Goal: Check status: Check status

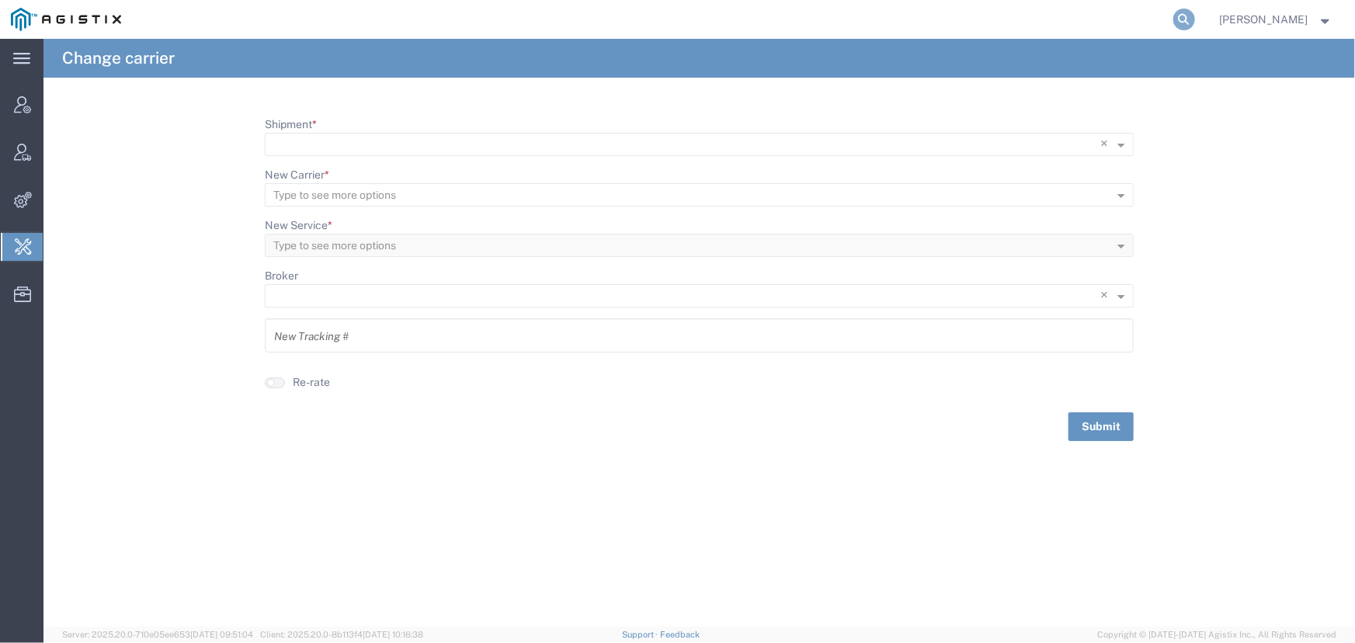
click at [1180, 16] on icon at bounding box center [1184, 20] width 22 height 22
type input "[EMAIL_ADDRESS][PERSON_NAME][DOMAIN_NAME]"
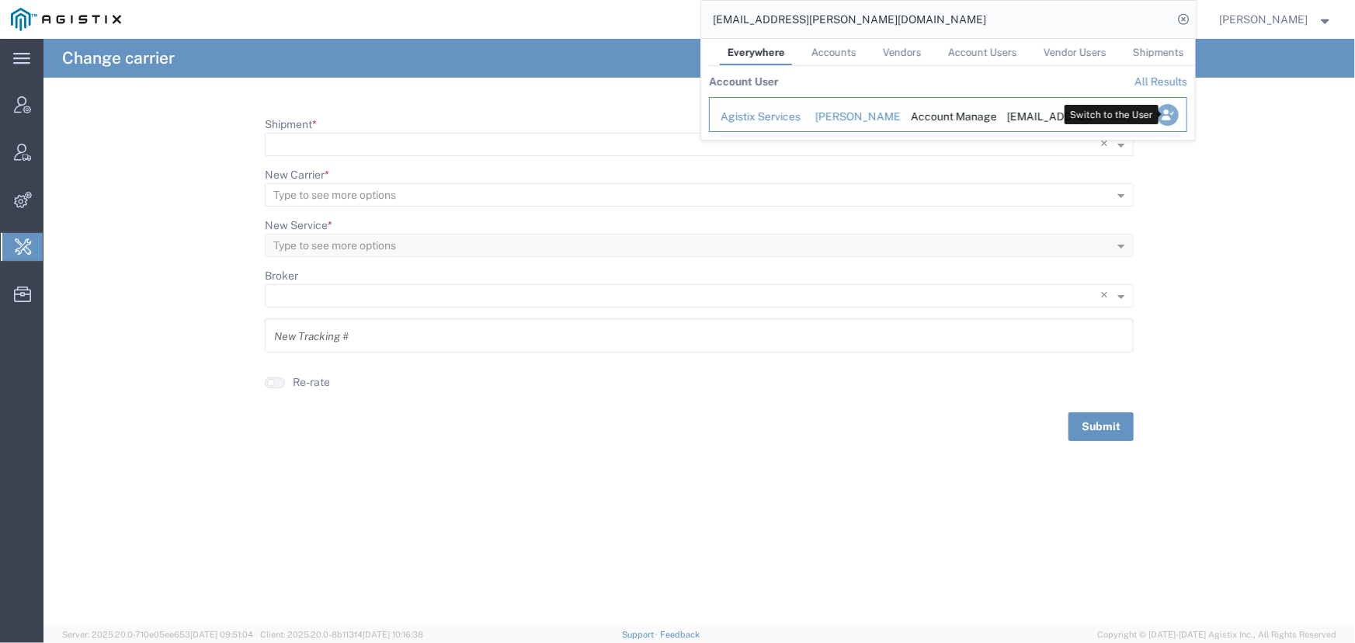
click at [1167, 117] on icon "Search Results" at bounding box center [1167, 115] width 22 height 22
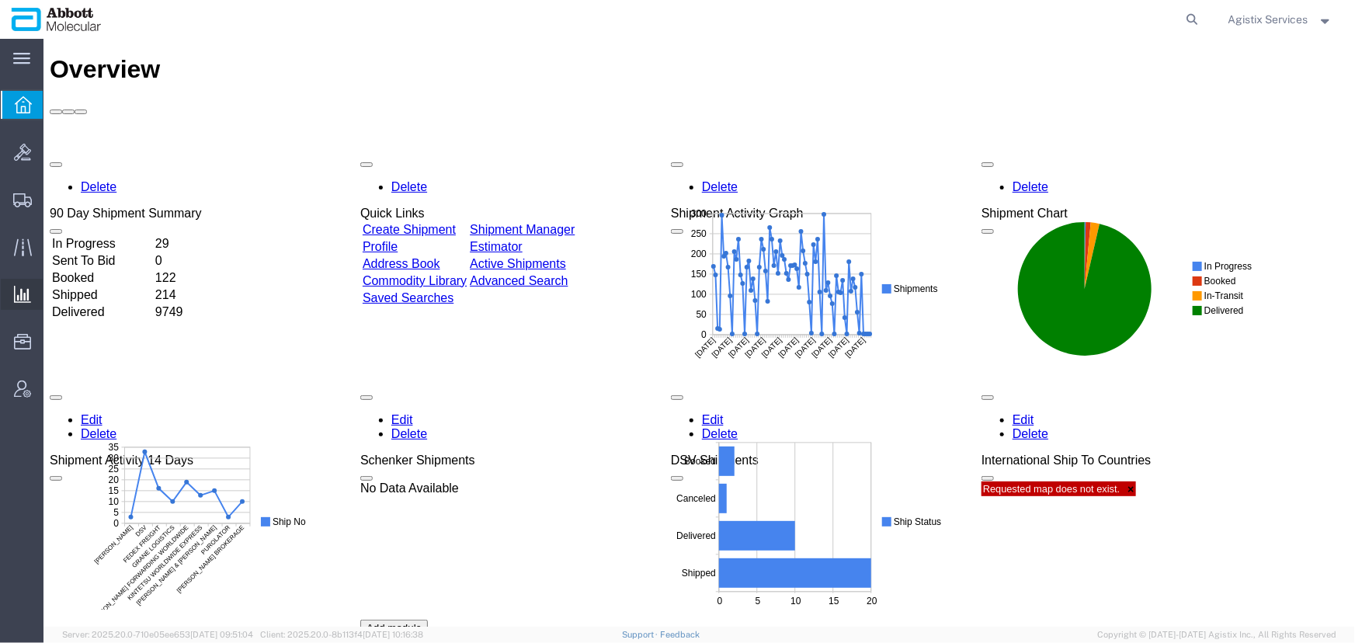
click at [0, 0] on span "Saved Reports" at bounding box center [0, 0] width 0 height 0
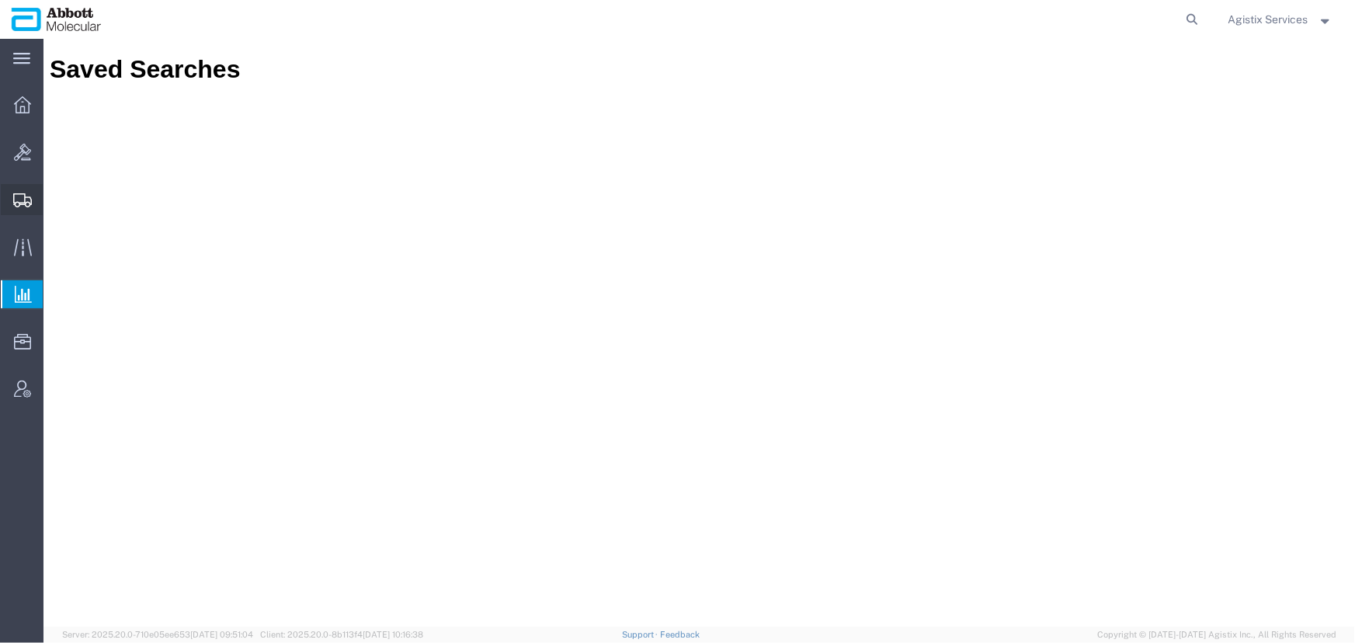
click at [18, 200] on icon at bounding box center [22, 200] width 19 height 14
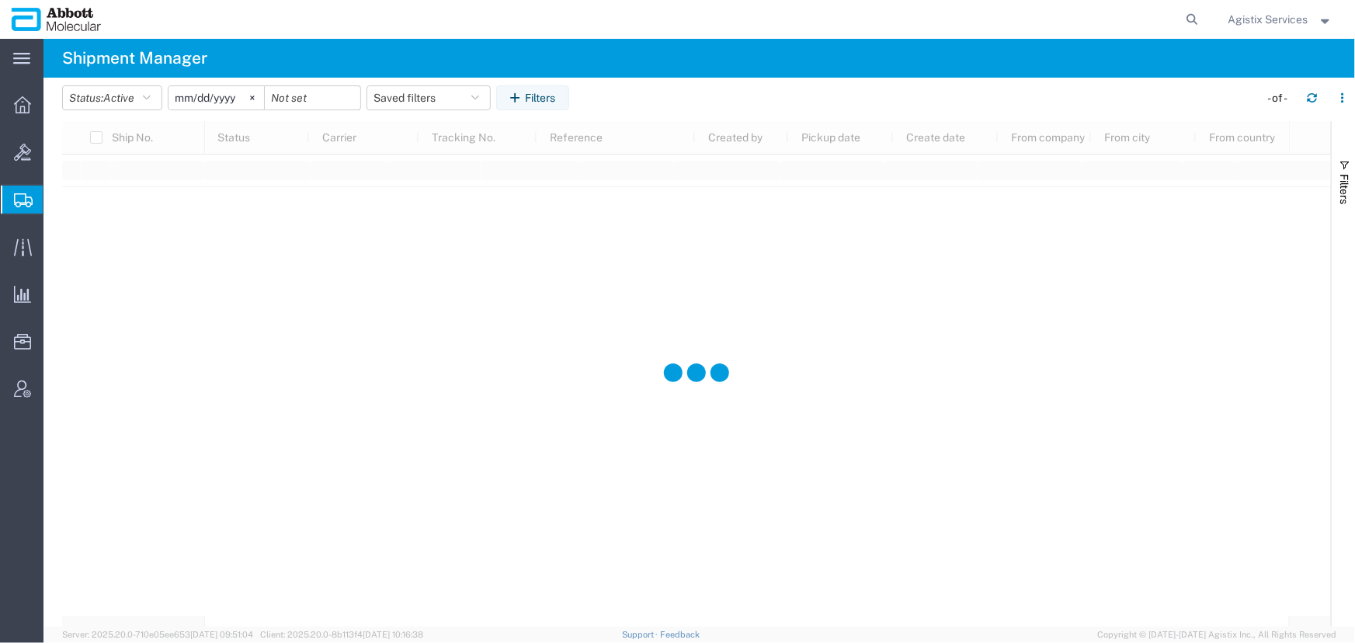
click at [0, 0] on span "Shipment Manager" at bounding box center [0, 0] width 0 height 0
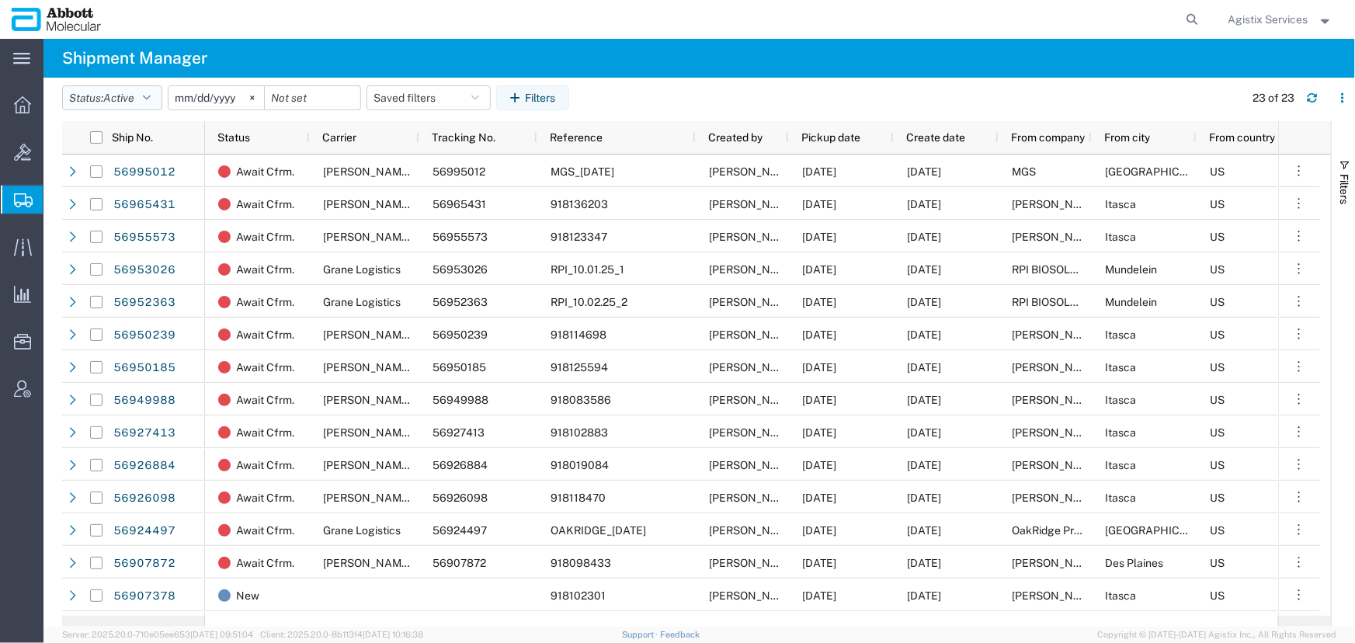
click at [151, 99] on icon "button" at bounding box center [147, 97] width 8 height 11
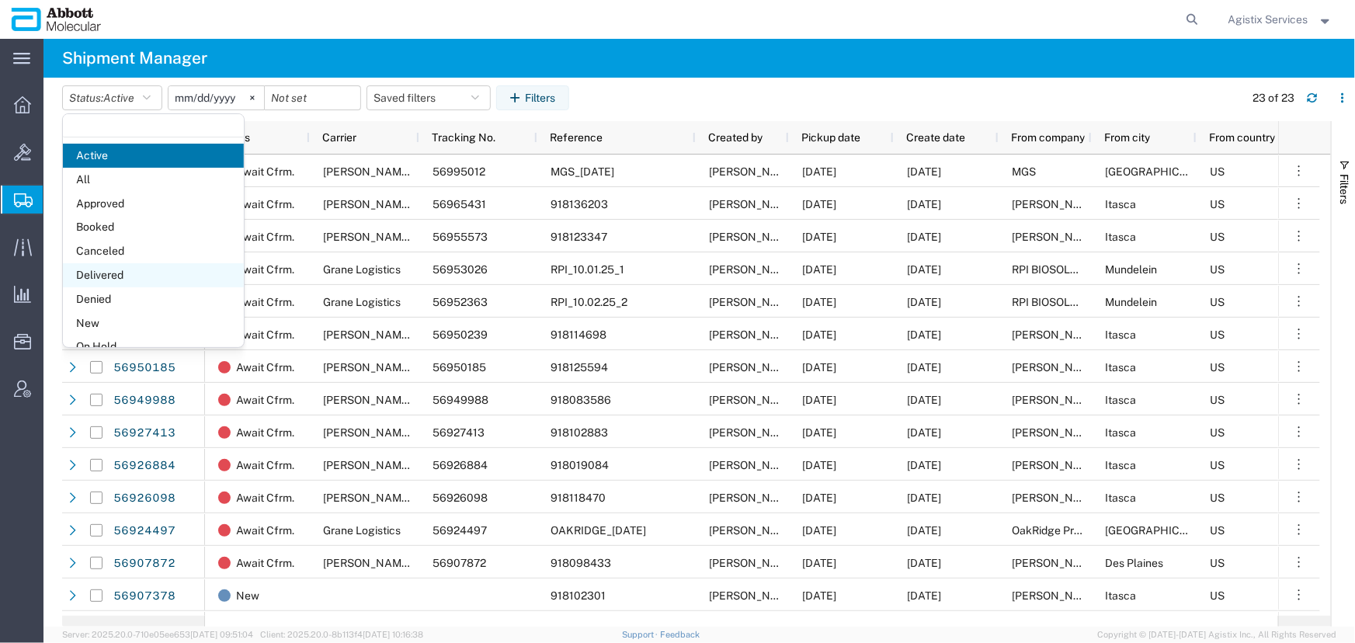
click at [102, 280] on span "Delivered" at bounding box center [153, 275] width 181 height 24
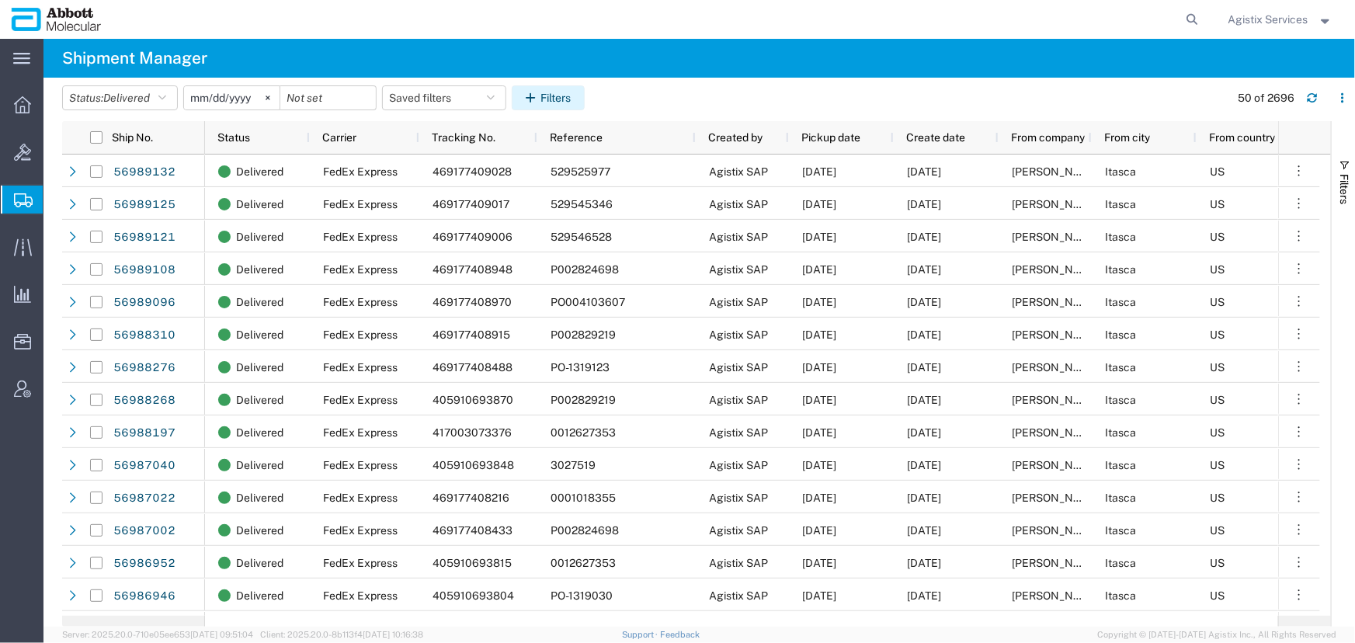
click at [556, 99] on button "Filters" at bounding box center [548, 97] width 73 height 25
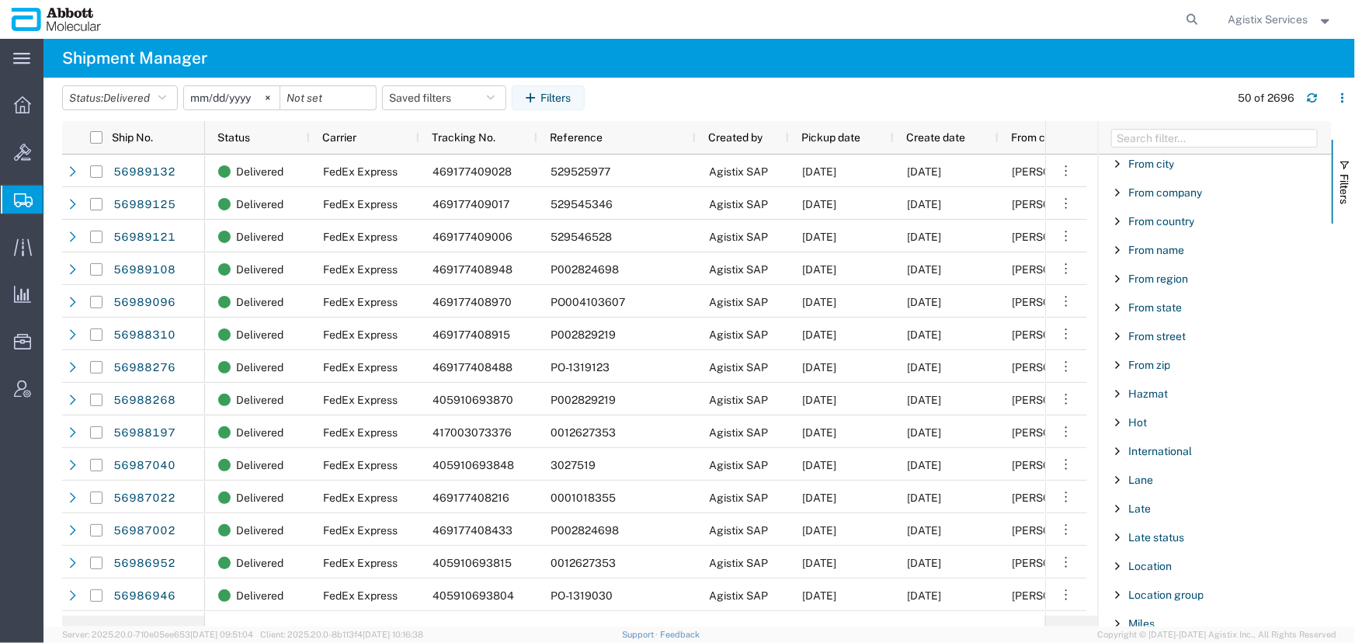
scroll to position [564, 0]
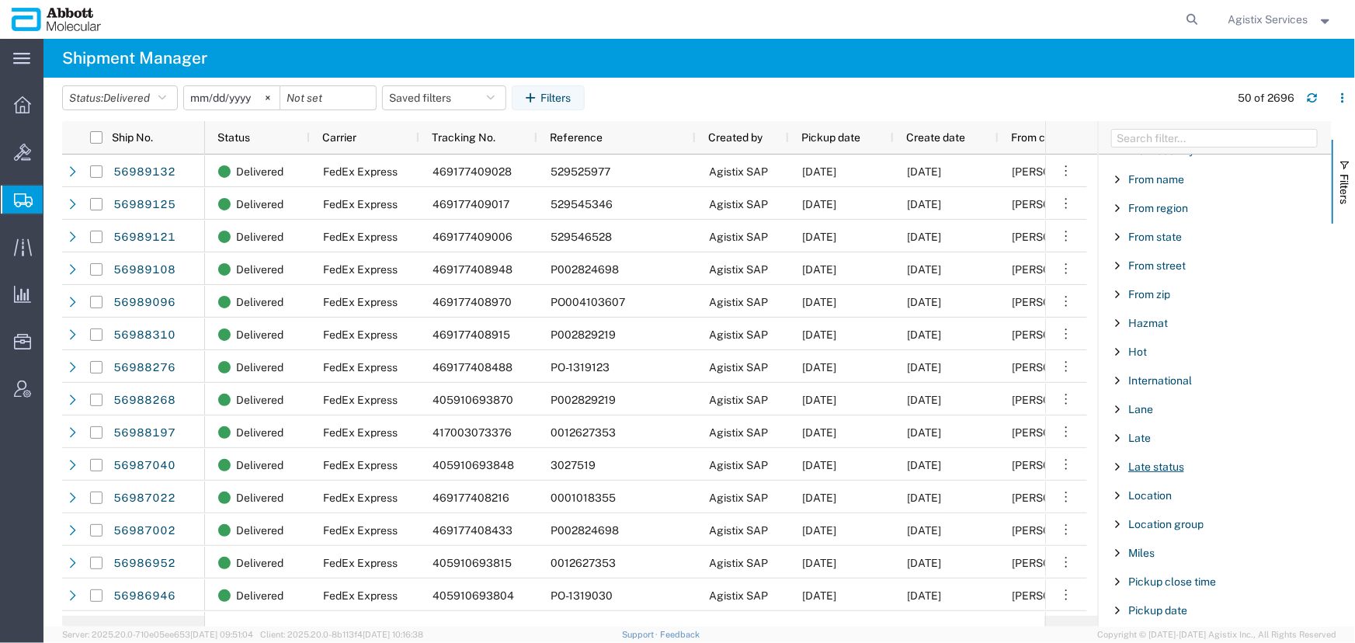
click at [1147, 466] on span "Late status" at bounding box center [1156, 466] width 56 height 12
click at [1177, 551] on input "Filter List 66 Filters" at bounding box center [1220, 546] width 203 height 25
click at [1172, 512] on select "includes excludes" at bounding box center [1220, 509] width 203 height 25
click at [1141, 436] on span "Late" at bounding box center [1139, 438] width 23 height 12
click at [1125, 467] on label "Yes" at bounding box center [1222, 470] width 217 height 23
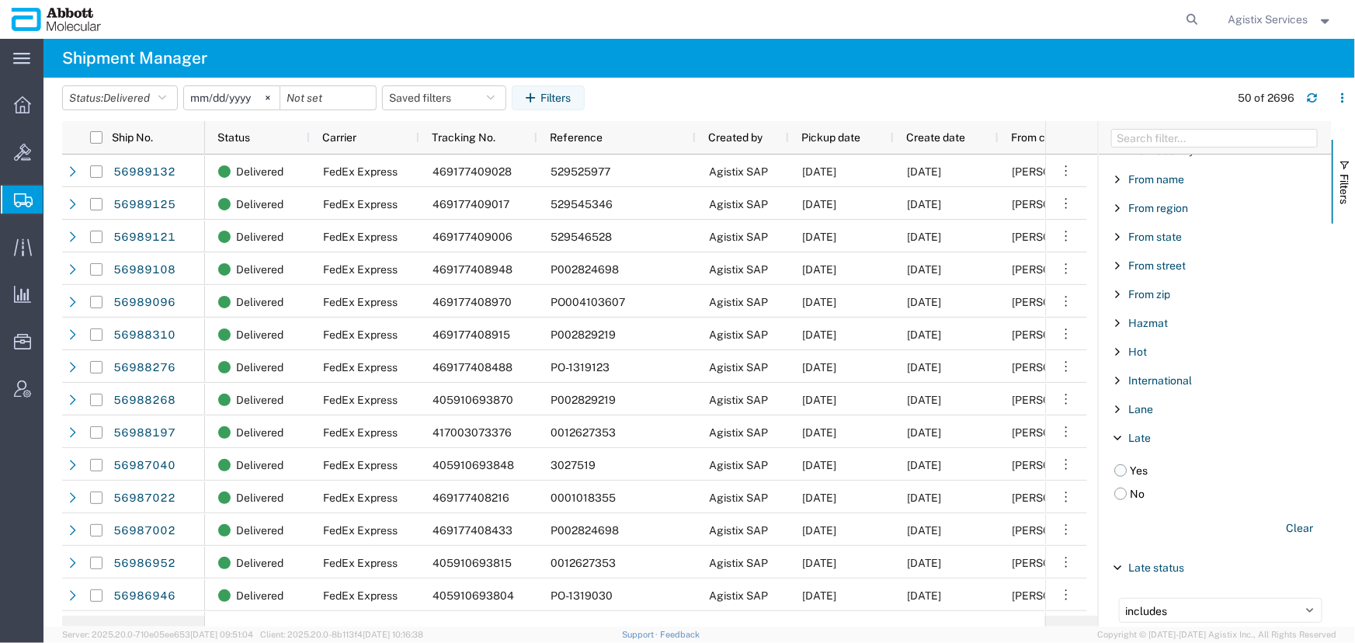
click at [0, 0] on input "Yes" at bounding box center [0, 0] width 0 height 0
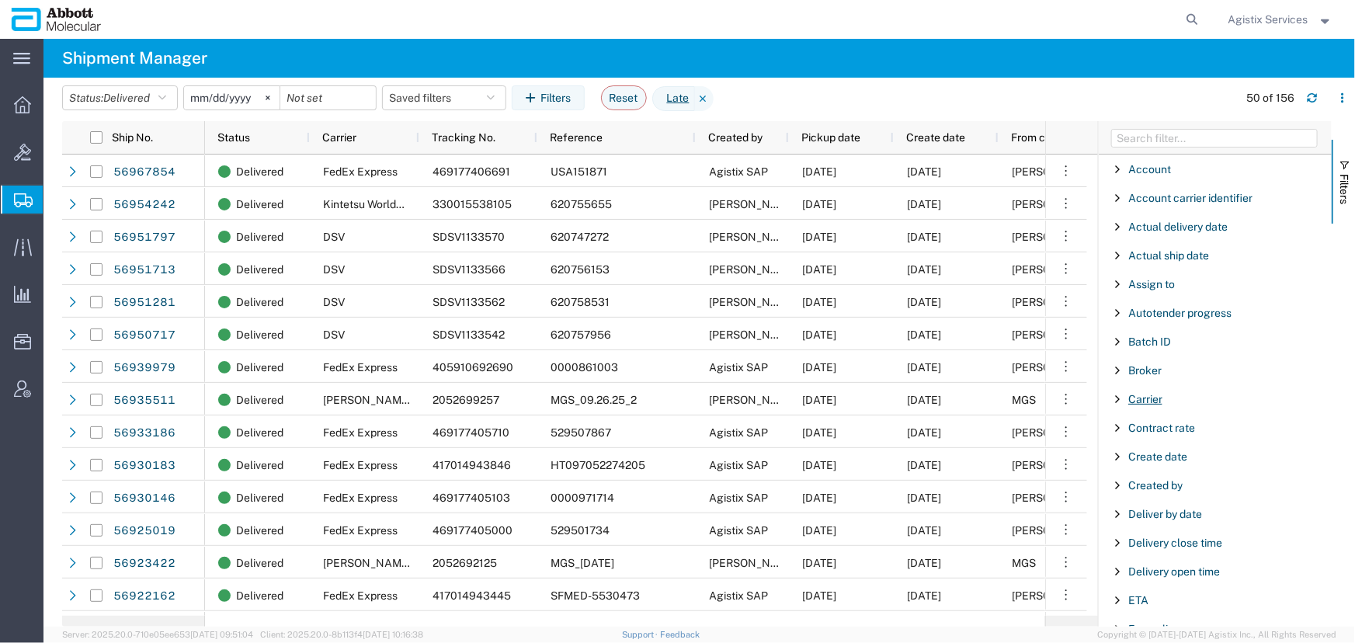
click at [1157, 398] on span "Carrier" at bounding box center [1145, 399] width 34 height 12
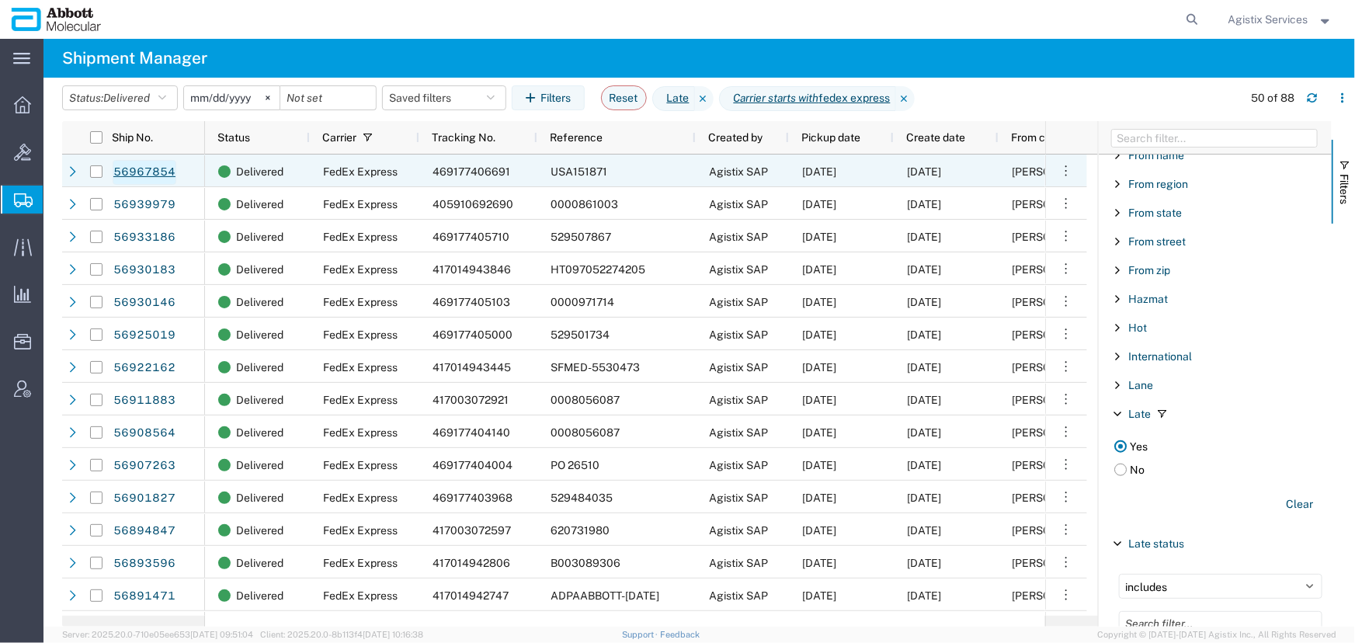
type input "fedex express"
click at [147, 167] on link "56967854" at bounding box center [145, 172] width 64 height 25
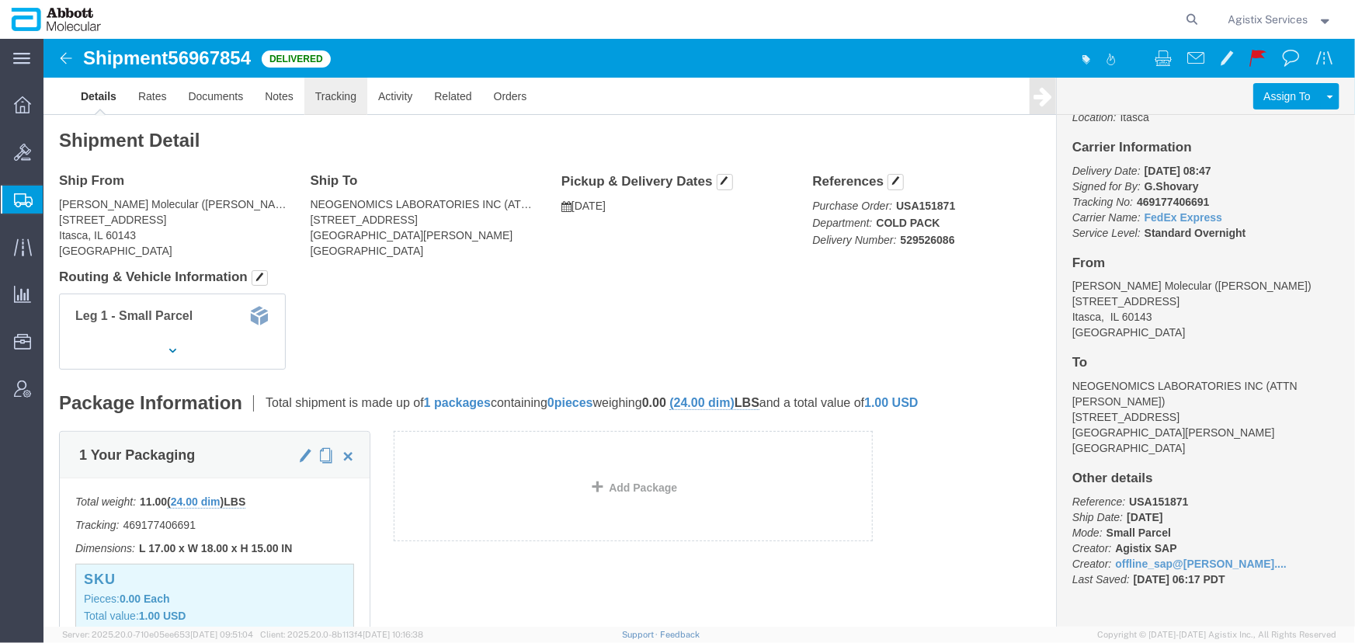
click link "Tracking"
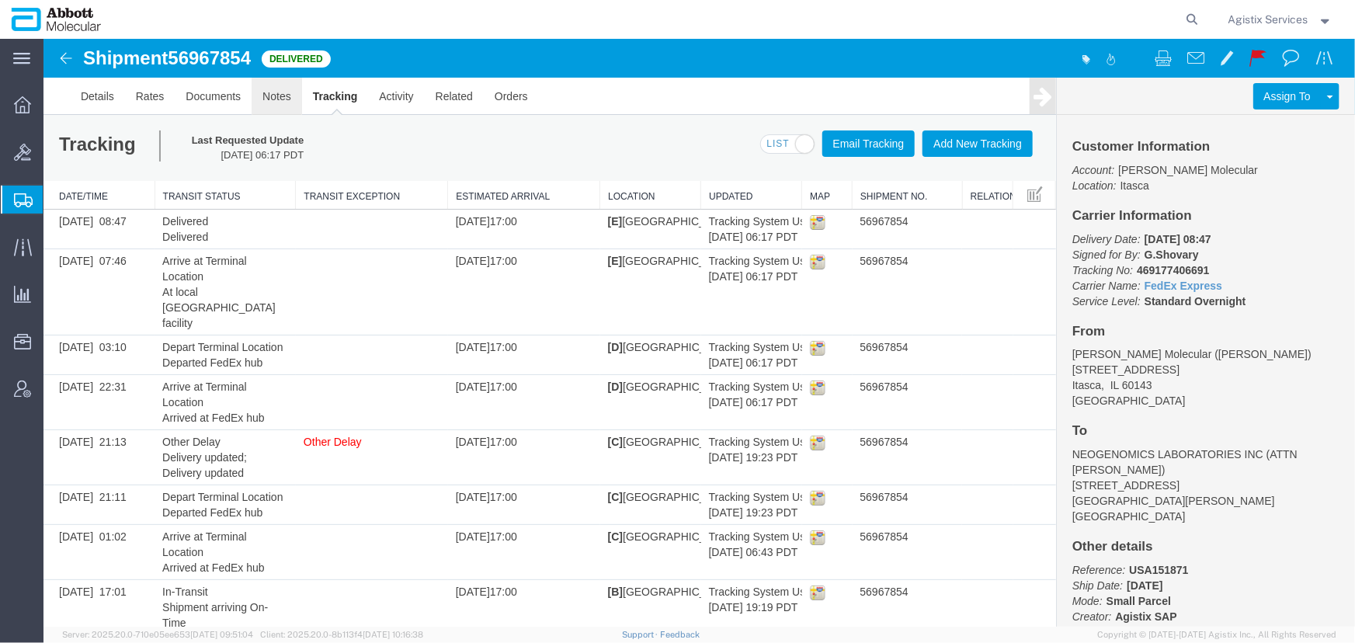
click at [272, 96] on link "Notes" at bounding box center [276, 95] width 50 height 37
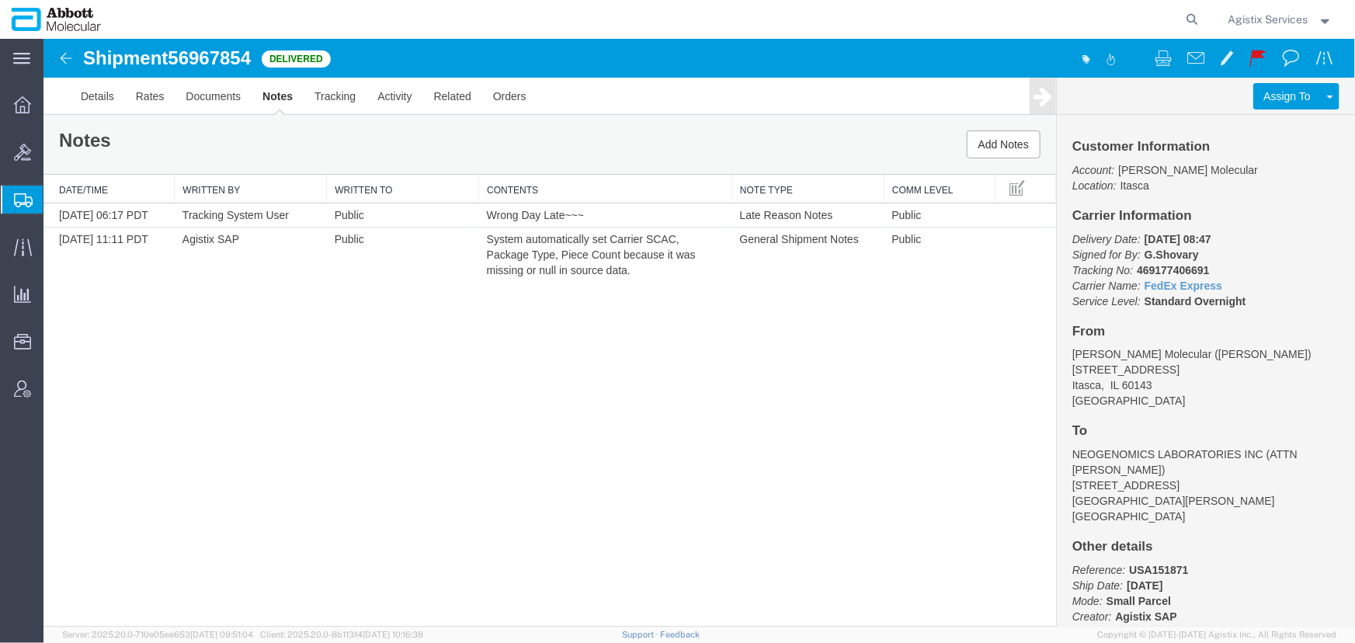
click at [61, 53] on img at bounding box center [65, 57] width 19 height 19
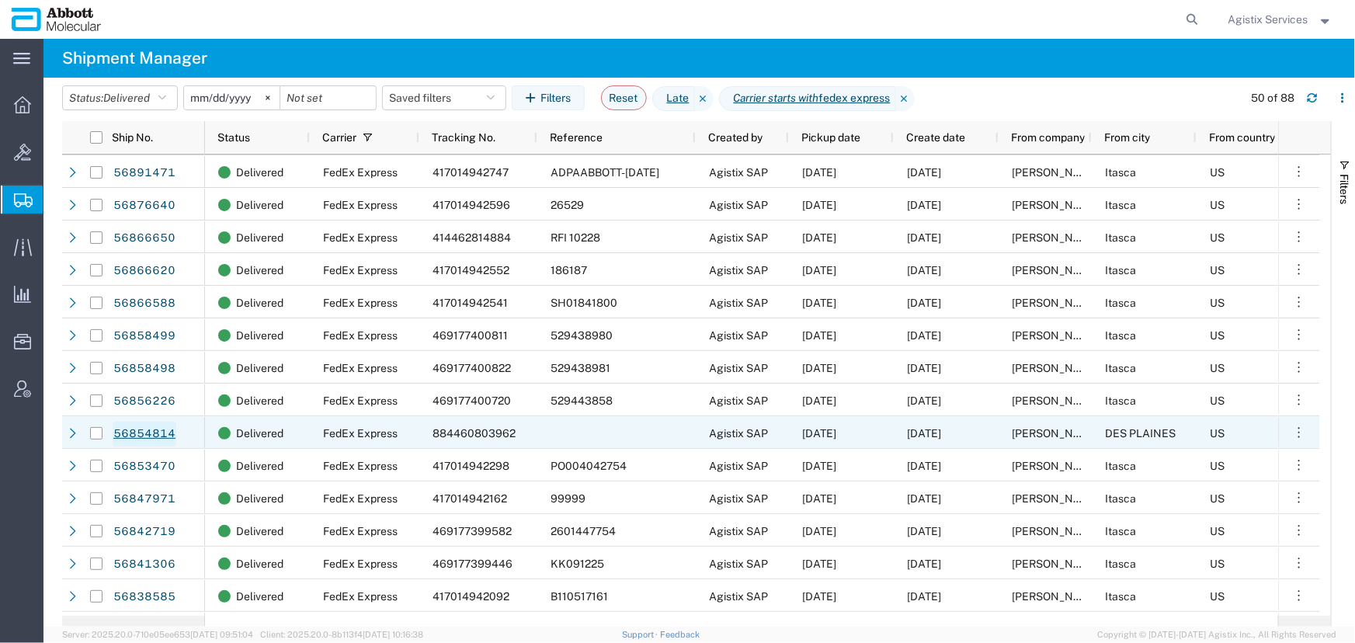
click at [140, 427] on link "56854814" at bounding box center [145, 434] width 64 height 25
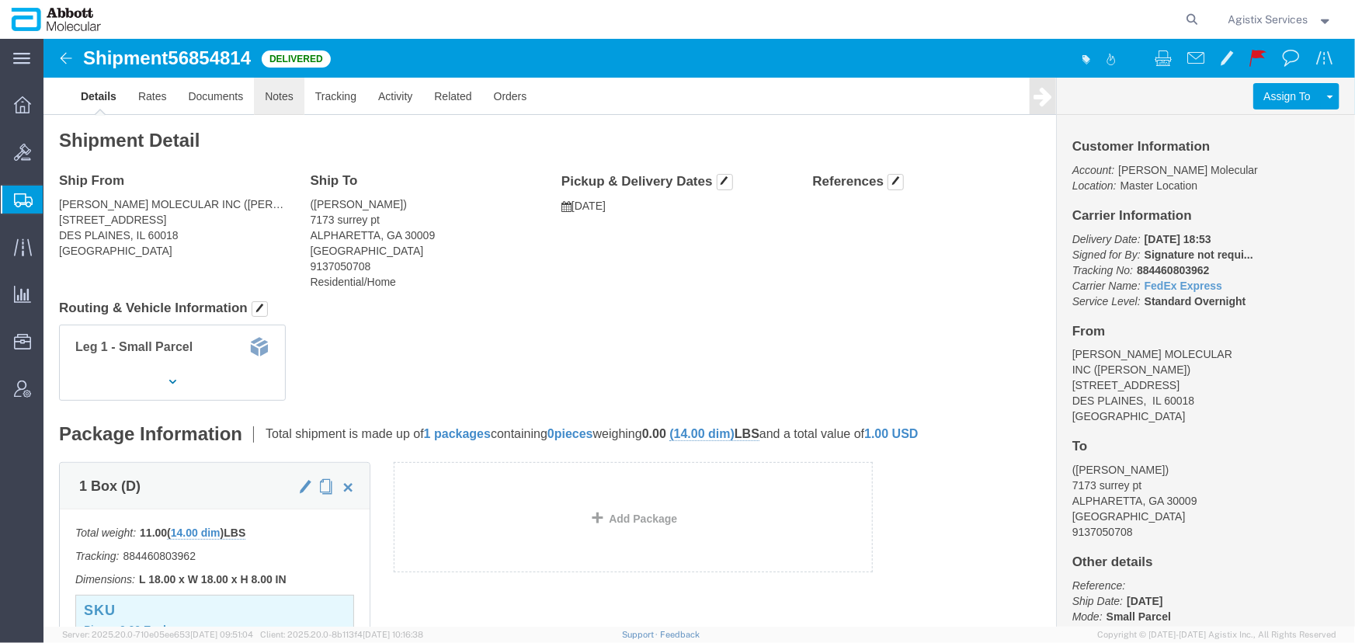
click link "Notes"
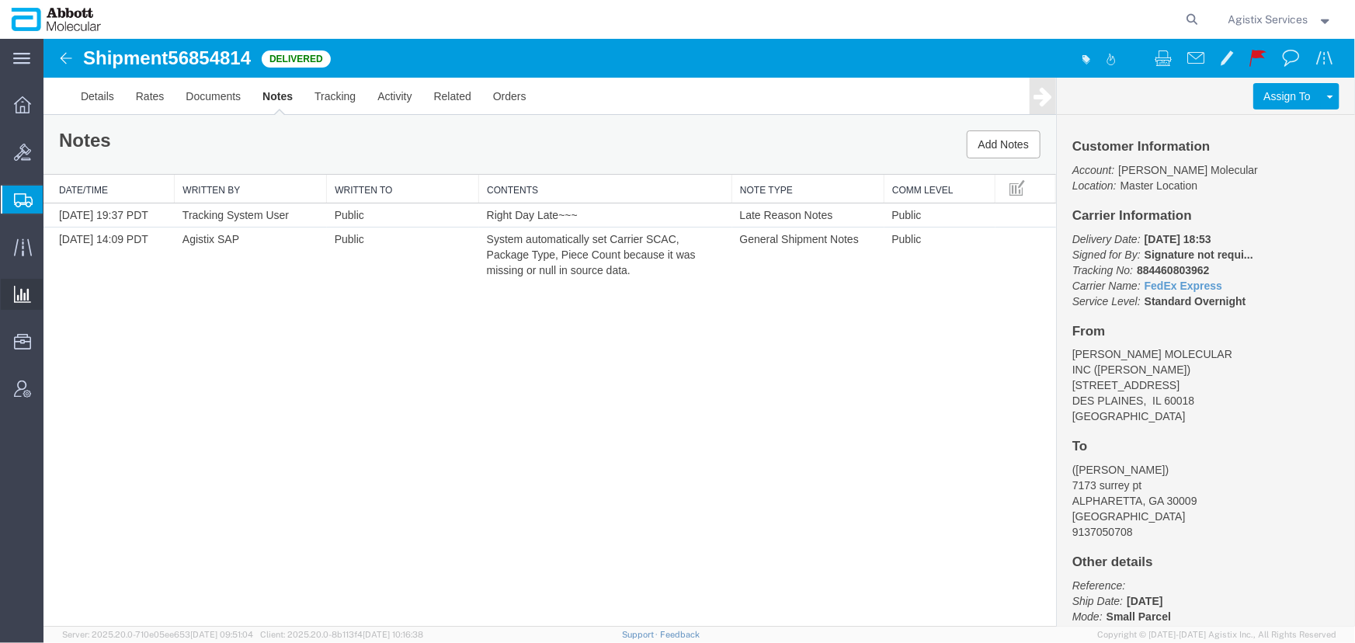
click at [0, 0] on span "Saved Reports" at bounding box center [0, 0] width 0 height 0
